Goal: Information Seeking & Learning: Learn about a topic

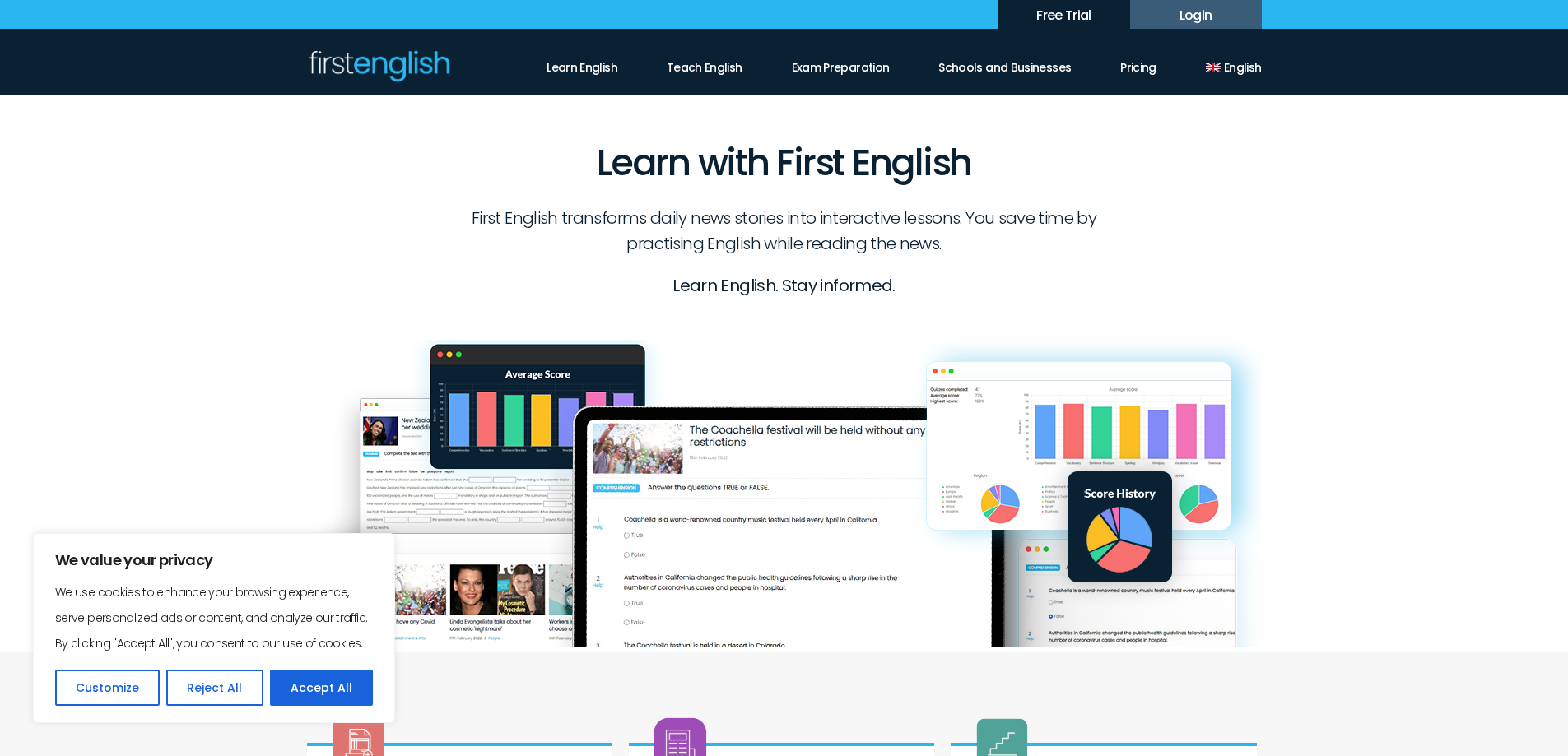
click at [601, 65] on link "Learn English" at bounding box center [582, 63] width 71 height 28
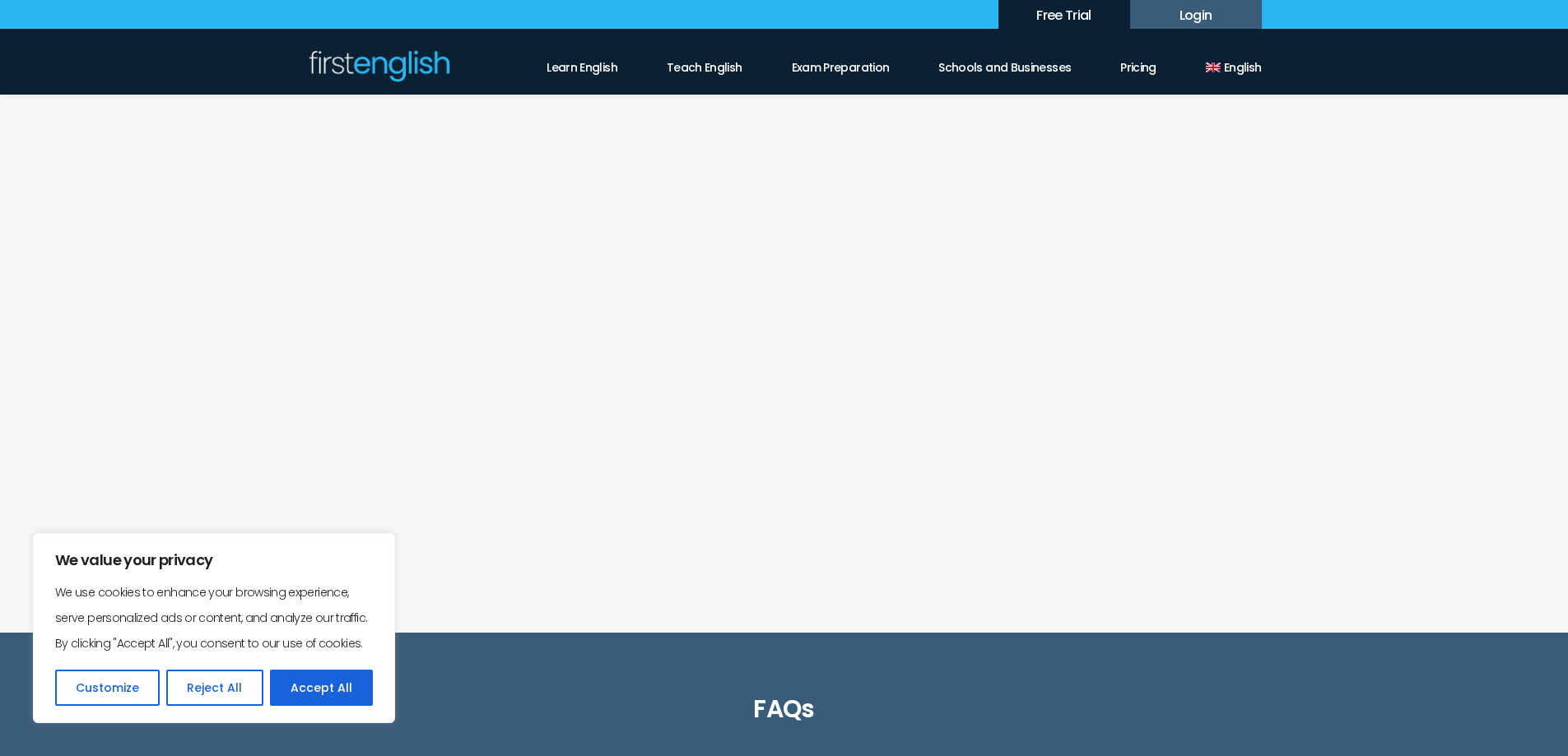
scroll to position [1070, 0]
